Goal: Information Seeking & Learning: Check status

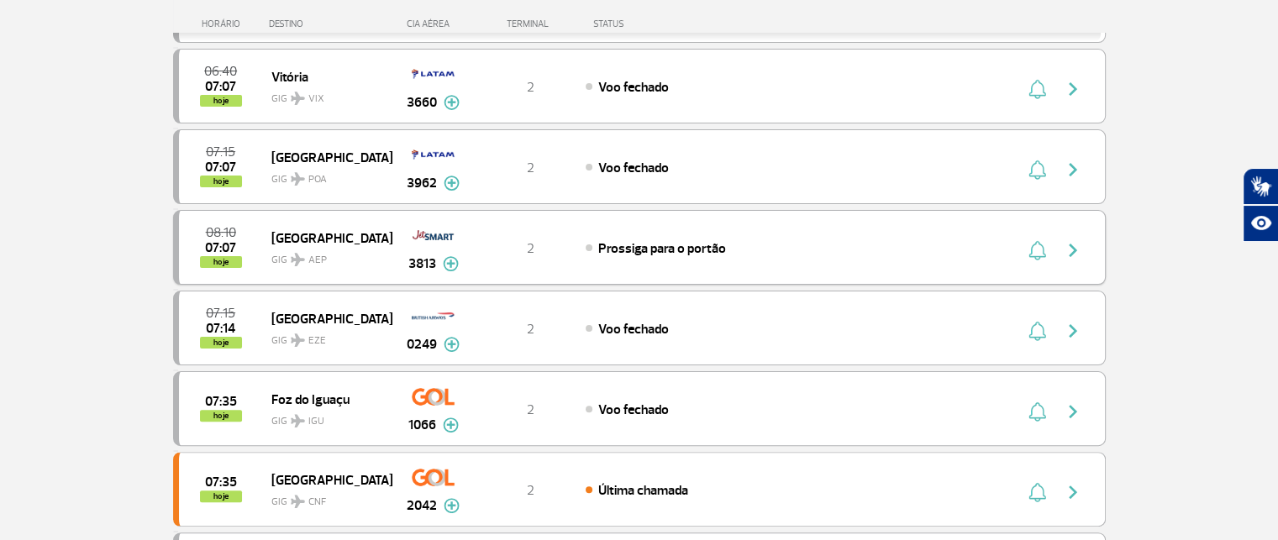
scroll to position [393, 0]
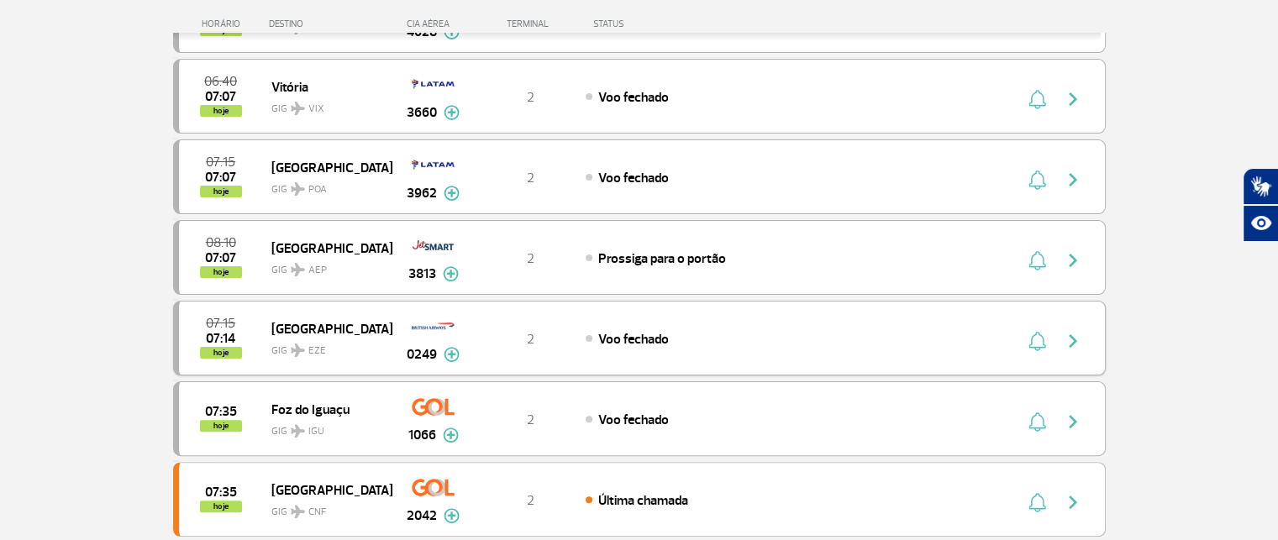
click at [514, 342] on div "2" at bounding box center [530, 338] width 111 height 18
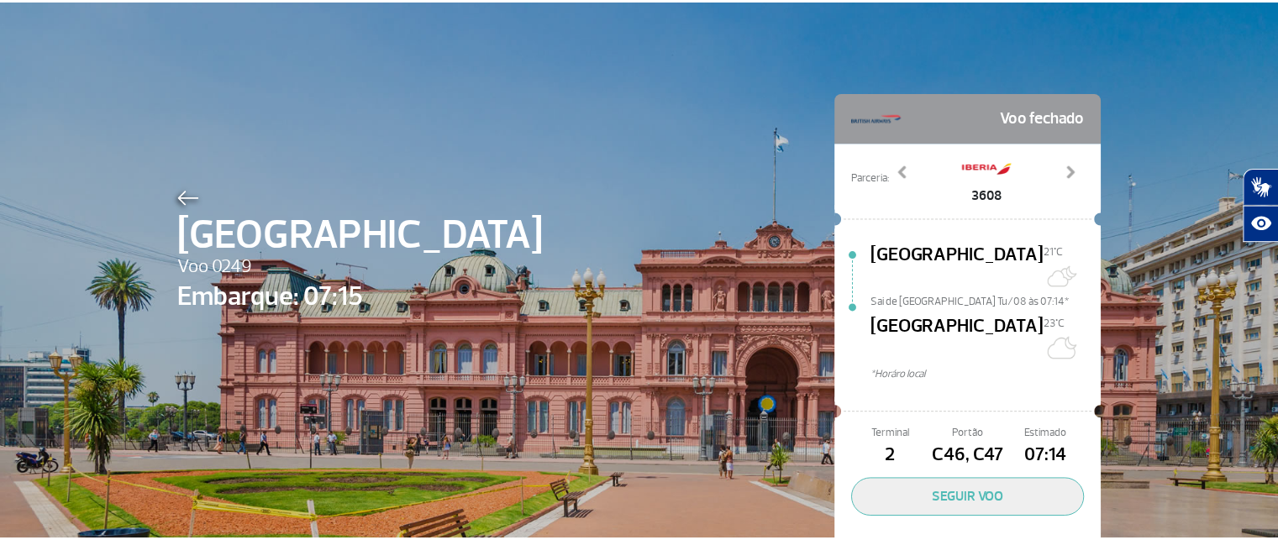
scroll to position [46, 0]
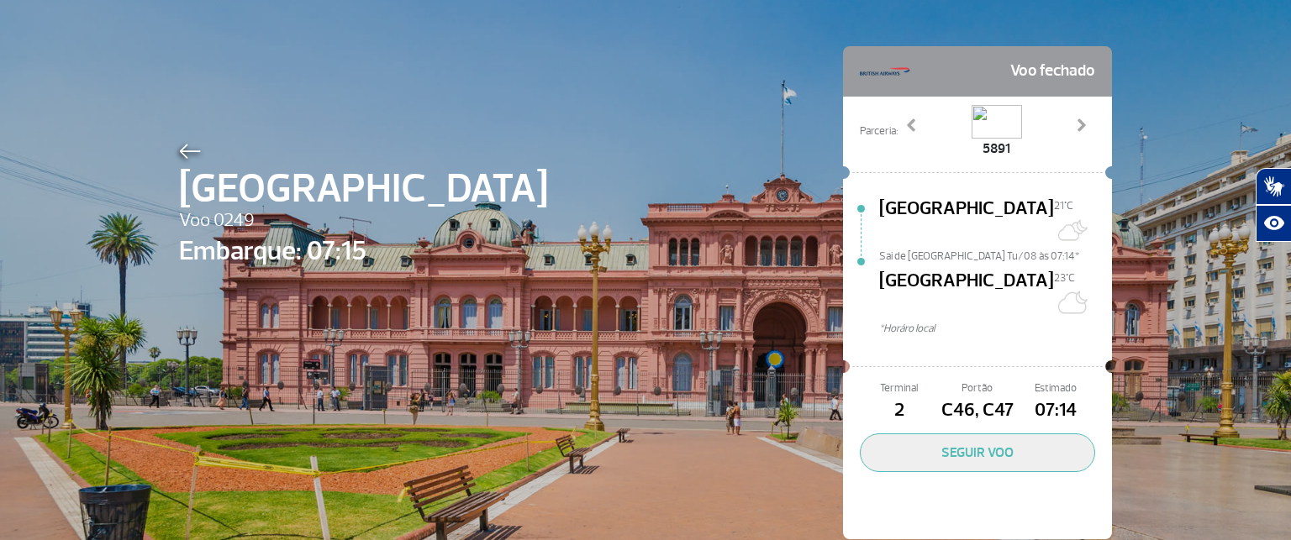
click at [186, 152] on img at bounding box center [190, 151] width 22 height 15
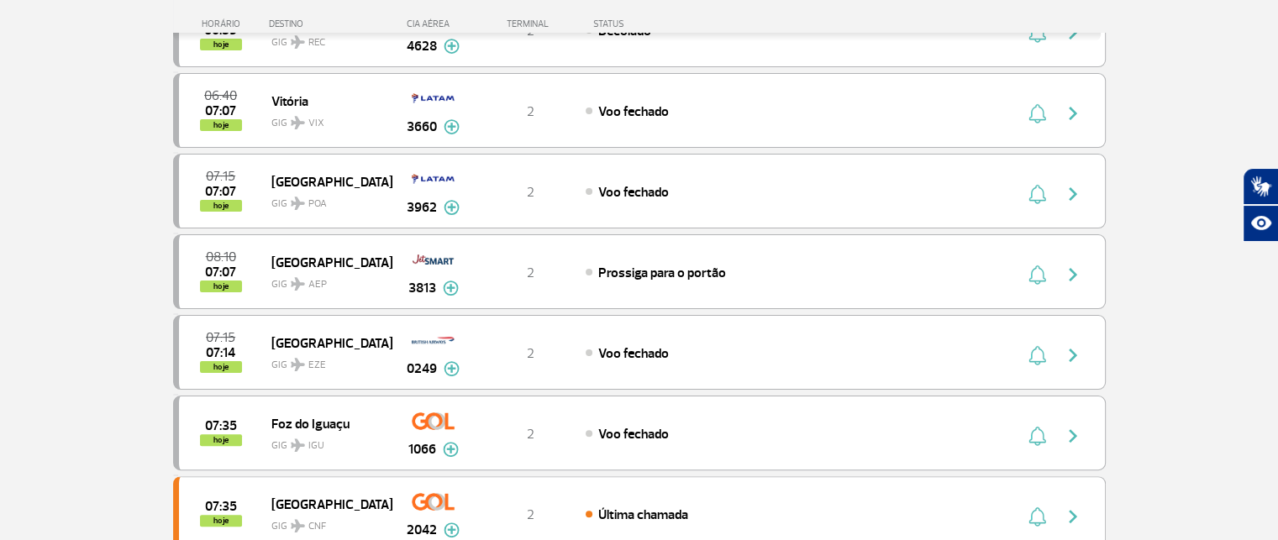
scroll to position [390, 0]
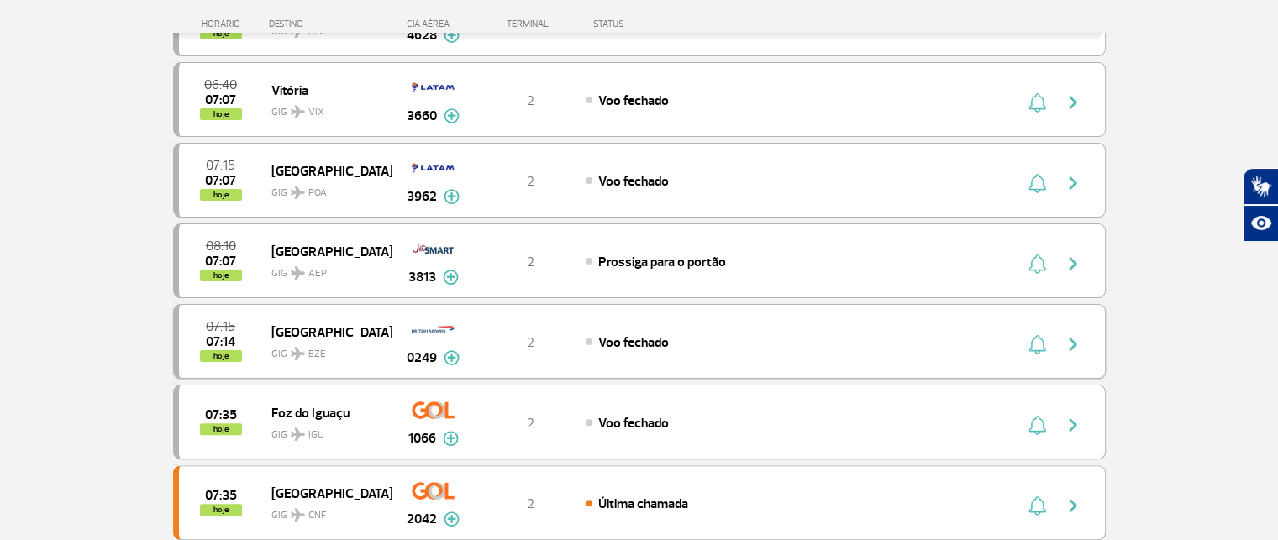
click at [1084, 345] on button "button" at bounding box center [1077, 342] width 39 height 27
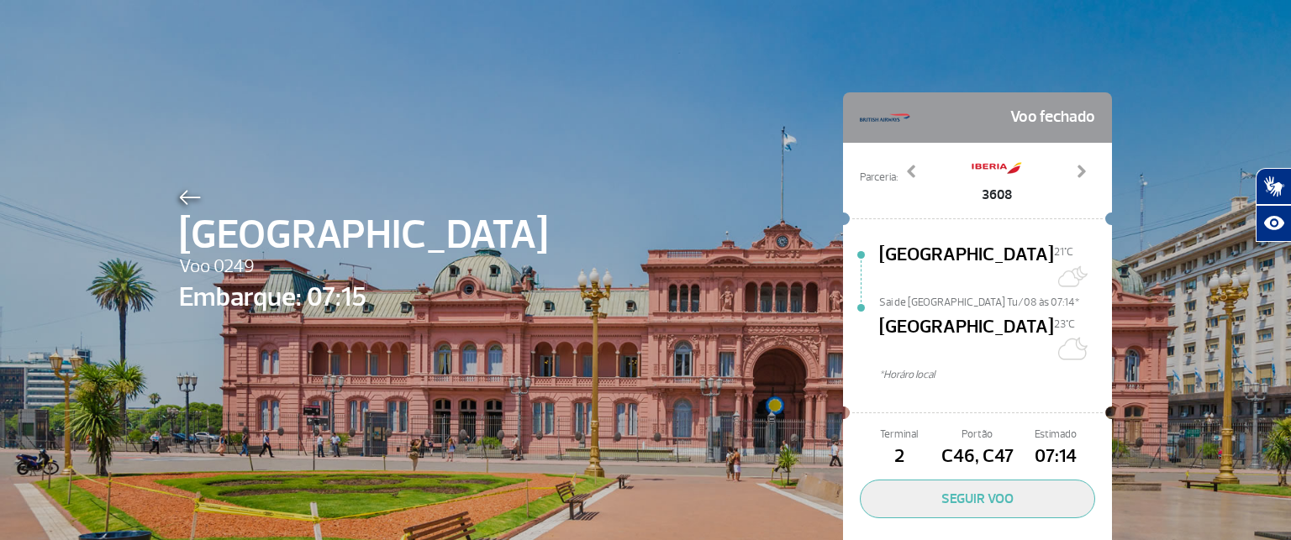
click at [1019, 314] on div "[GEOGRAPHIC_DATA] 23°C" at bounding box center [995, 341] width 233 height 54
